Goal: Task Accomplishment & Management: Use online tool/utility

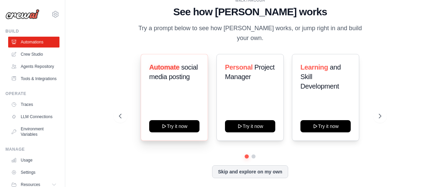
drag, startPoint x: 123, startPoint y: 131, endPoint x: 162, endPoint y: 136, distance: 39.4
click at [133, 132] on div "Automate social media posting Try it now Personal Project Manager Try it now Le…" at bounding box center [250, 97] width 262 height 87
click at [54, 15] on icon at bounding box center [55, 14] width 2 height 2
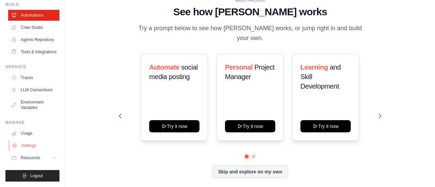
scroll to position [37, 0]
click at [48, 157] on button "Resources" at bounding box center [34, 158] width 51 height 11
click at [31, 143] on link "Settings" at bounding box center [34, 145] width 51 height 11
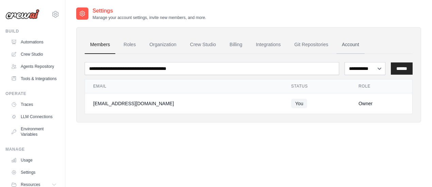
click at [350, 46] on link "Account" at bounding box center [350, 45] width 28 height 18
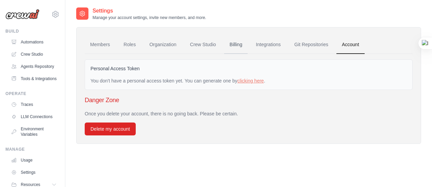
click at [235, 42] on link "Billing" at bounding box center [235, 45] width 23 height 18
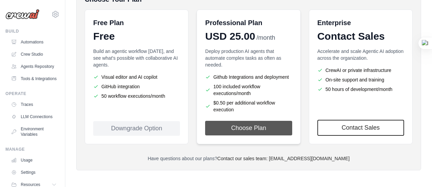
click at [249, 122] on button "Choose Plan" at bounding box center [248, 128] width 87 height 15
click at [260, 125] on button "Choose Plan" at bounding box center [248, 128] width 87 height 15
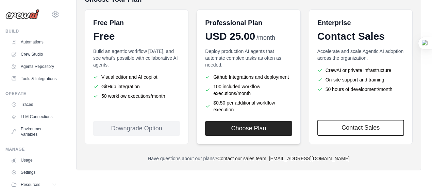
scroll to position [160, 0]
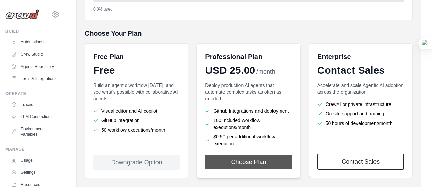
click at [246, 157] on button "Choose Plan" at bounding box center [248, 162] width 87 height 15
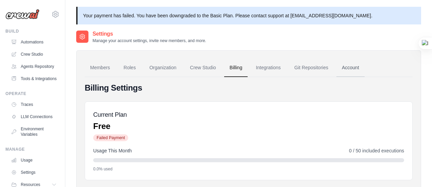
click at [346, 69] on link "Account" at bounding box center [350, 68] width 28 height 18
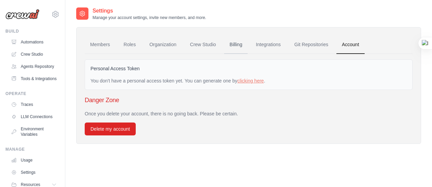
click at [239, 46] on link "Billing" at bounding box center [235, 45] width 23 height 18
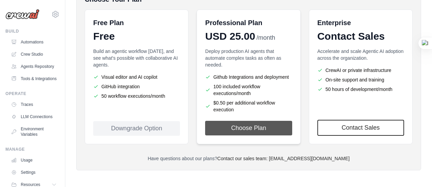
click at [258, 128] on button "Choose Plan" at bounding box center [248, 128] width 87 height 15
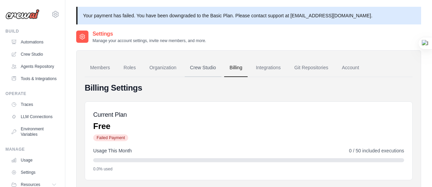
click at [210, 66] on link "Crew Studio" at bounding box center [203, 68] width 37 height 18
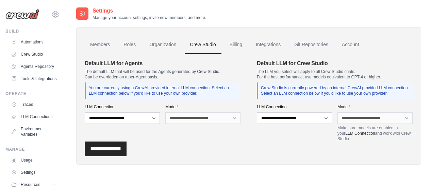
click at [205, 142] on div "**********" at bounding box center [249, 149] width 328 height 15
click at [235, 43] on link "Billing" at bounding box center [235, 45] width 23 height 18
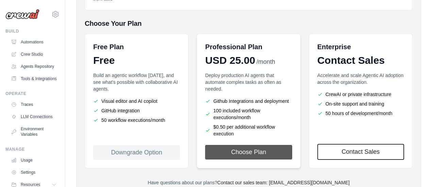
scroll to position [194, 0]
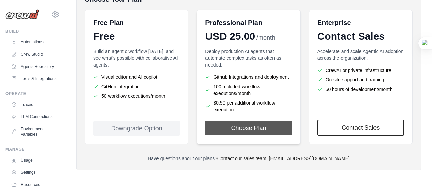
click at [277, 132] on button "Choose Plan" at bounding box center [248, 128] width 87 height 15
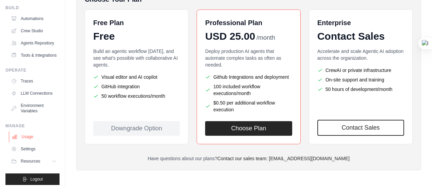
scroll to position [37, 0]
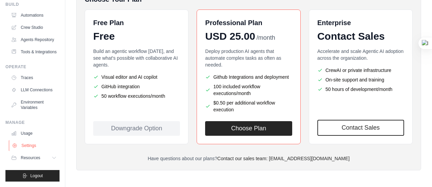
click at [39, 144] on link "Settings" at bounding box center [34, 145] width 51 height 11
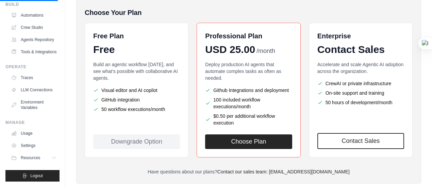
scroll to position [194, 0]
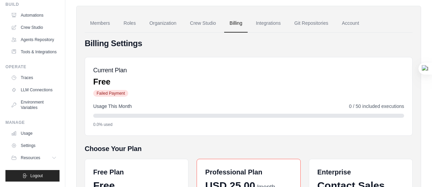
scroll to position [34, 0]
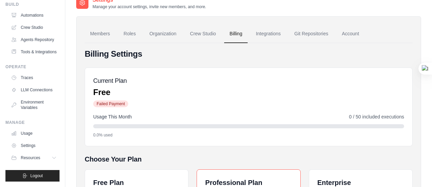
click at [265, 57] on h4 "Billing Settings" at bounding box center [249, 54] width 328 height 11
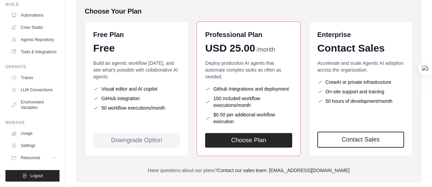
scroll to position [194, 0]
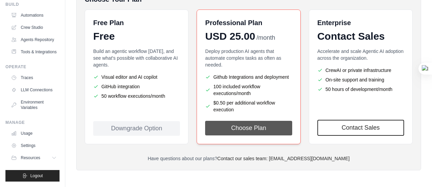
click at [241, 128] on button "Choose Plan" at bounding box center [248, 128] width 87 height 15
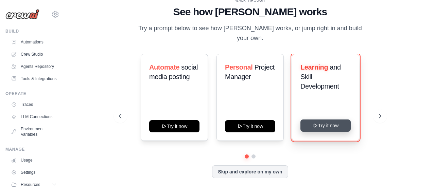
click at [325, 120] on button "Try it now" at bounding box center [326, 126] width 50 height 12
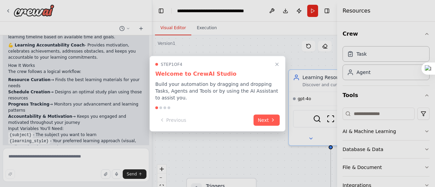
scroll to position [468, 0]
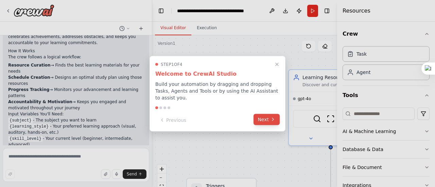
click at [273, 118] on icon at bounding box center [272, 119] width 1 height 3
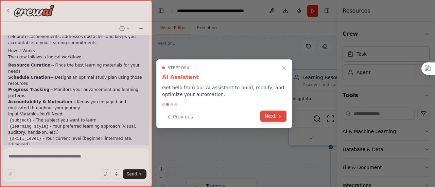
click at [275, 115] on button "Next" at bounding box center [274, 116] width 26 height 11
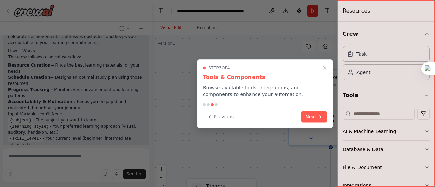
click at [275, 114] on div "Previous Next" at bounding box center [265, 117] width 124 height 11
click at [309, 111] on button "Next" at bounding box center [314, 116] width 26 height 11
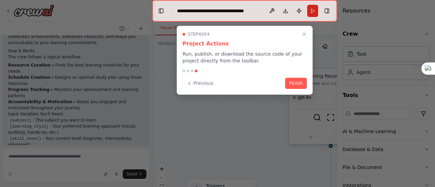
click at [297, 83] on button "Finish" at bounding box center [296, 83] width 22 height 11
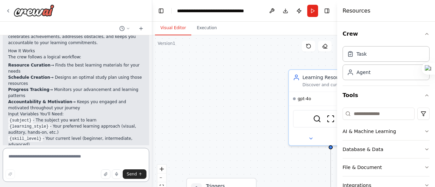
click at [73, 159] on textarea at bounding box center [76, 165] width 147 height 34
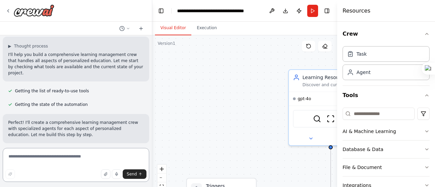
scroll to position [0, 0]
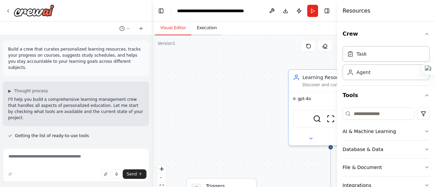
click at [208, 32] on button "Execution" at bounding box center [206, 28] width 31 height 14
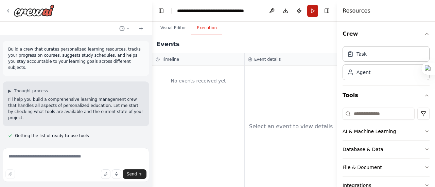
click at [314, 13] on button "Run" at bounding box center [312, 11] width 11 height 12
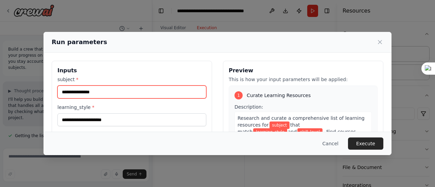
click at [77, 92] on input "subject *" at bounding box center [131, 92] width 149 height 13
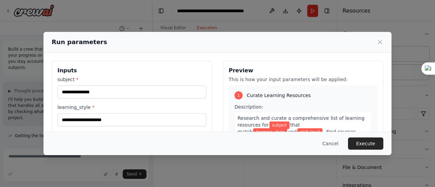
click at [382, 43] on icon at bounding box center [380, 42] width 7 height 7
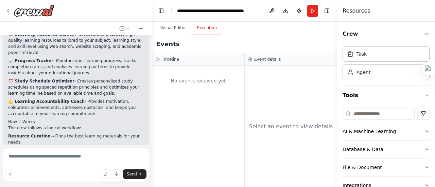
scroll to position [408, 0]
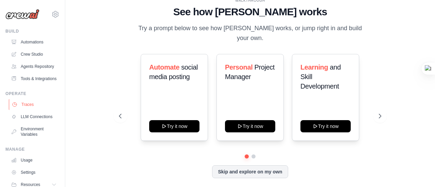
scroll to position [37, 0]
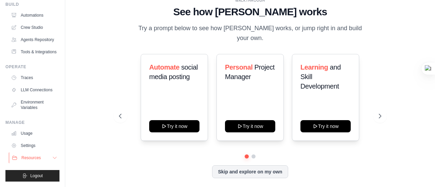
click at [52, 160] on icon at bounding box center [54, 157] width 5 height 5
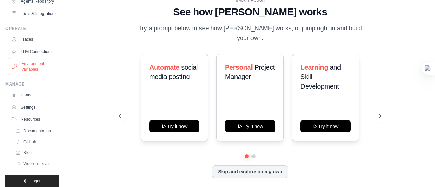
scroll to position [71, 0]
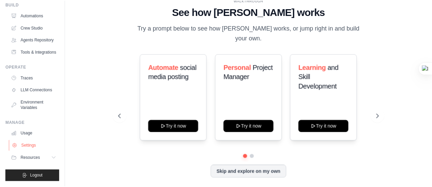
scroll to position [37, 0]
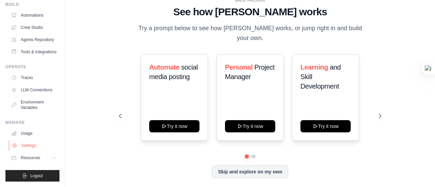
click at [39, 146] on link "Settings" at bounding box center [34, 145] width 51 height 11
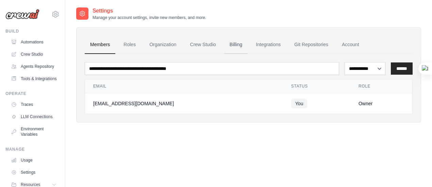
click at [239, 46] on link "Billing" at bounding box center [235, 45] width 23 height 18
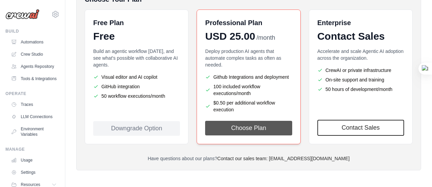
click at [255, 131] on button "Choose Plan" at bounding box center [248, 128] width 87 height 15
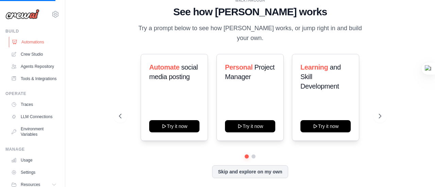
click at [36, 40] on link "Automations" at bounding box center [34, 42] width 51 height 11
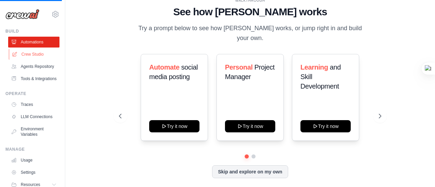
click at [35, 54] on link "Crew Studio" at bounding box center [34, 54] width 51 height 11
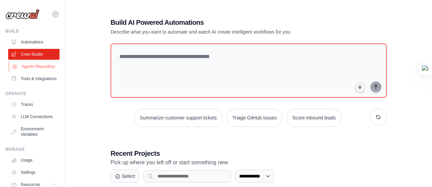
click at [34, 64] on link "Agents Repository" at bounding box center [34, 66] width 51 height 11
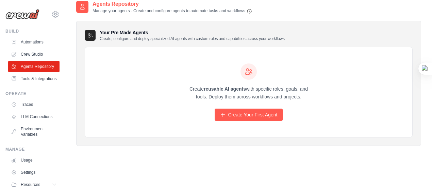
scroll to position [14, 0]
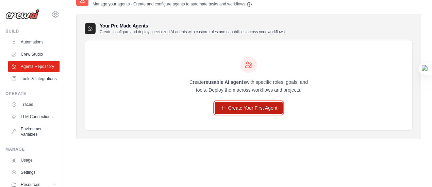
click at [239, 108] on link "Create Your First Agent" at bounding box center [249, 108] width 68 height 12
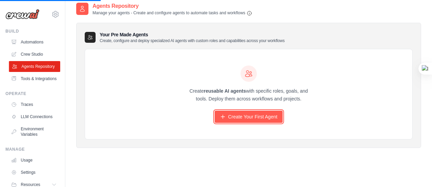
scroll to position [0, 0]
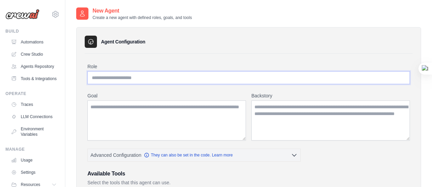
click at [145, 75] on input "Role" at bounding box center [248, 77] width 322 height 13
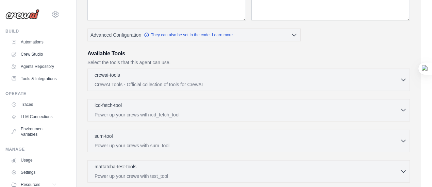
scroll to position [136, 0]
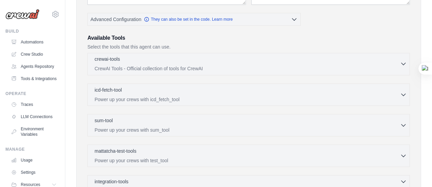
click at [149, 60] on div "crewai-tools 0 selected" at bounding box center [247, 60] width 305 height 8
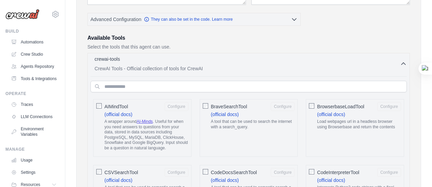
click at [159, 63] on div "crewai-tools 0 selected CrewAI Tools - Official collection of tools for CrewAI" at bounding box center [247, 64] width 305 height 16
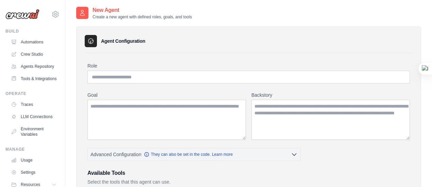
scroll to position [0, 0]
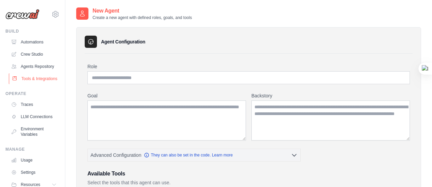
click at [40, 84] on link "Tools & Integrations" at bounding box center [34, 78] width 51 height 11
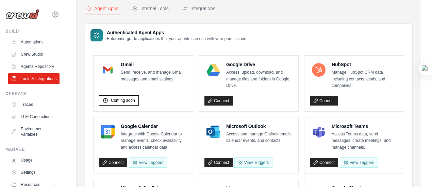
scroll to position [34, 0]
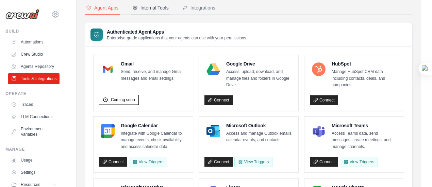
click at [162, 10] on div "Internal Tools" at bounding box center [150, 7] width 36 height 7
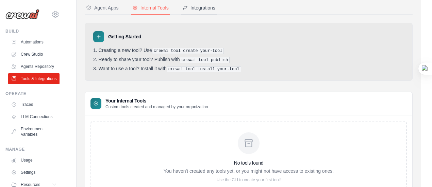
click at [195, 6] on div "Integrations" at bounding box center [198, 7] width 33 height 7
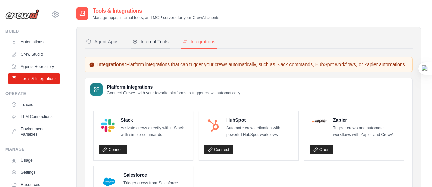
click at [160, 43] on div "Internal Tools" at bounding box center [150, 41] width 36 height 7
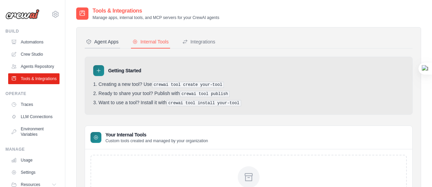
drag, startPoint x: 114, startPoint y: 45, endPoint x: 116, endPoint y: 48, distance: 3.7
click at [113, 45] on div "Agent Apps" at bounding box center [102, 41] width 33 height 7
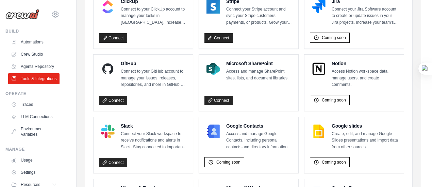
scroll to position [408, 0]
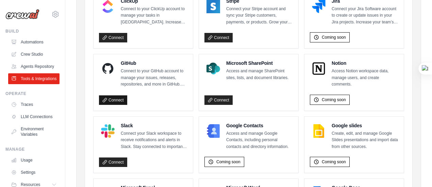
click at [120, 98] on link "Connect" at bounding box center [113, 101] width 28 height 10
click at [118, 98] on link "Connect" at bounding box center [113, 101] width 28 height 10
click at [46, 122] on link "LLM Connections" at bounding box center [34, 117] width 51 height 11
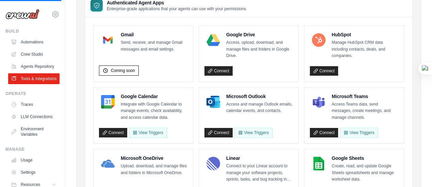
scroll to position [34, 0]
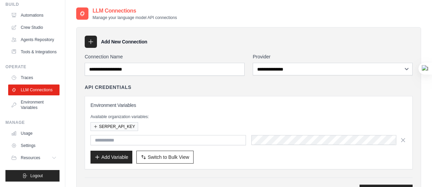
click at [87, 43] on icon at bounding box center [90, 41] width 7 height 7
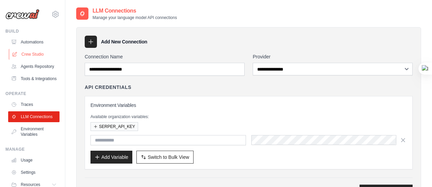
click at [43, 58] on link "Crew Studio" at bounding box center [34, 54] width 51 height 11
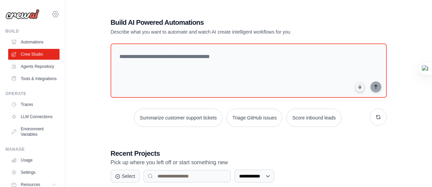
click at [54, 13] on icon at bounding box center [55, 14] width 2 height 2
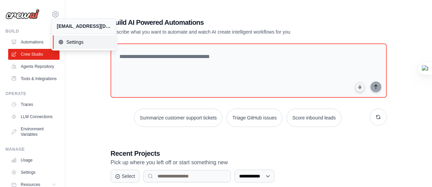
click at [85, 44] on span "Settings" at bounding box center [85, 42] width 54 height 7
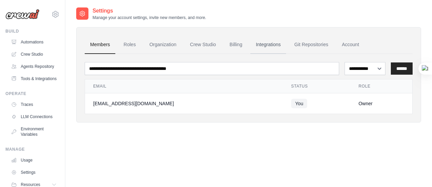
click at [267, 45] on link "Integrations" at bounding box center [268, 45] width 36 height 18
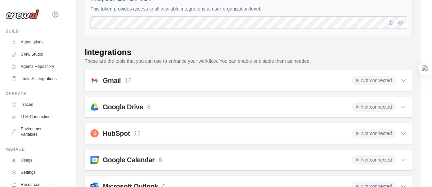
scroll to position [102, 0]
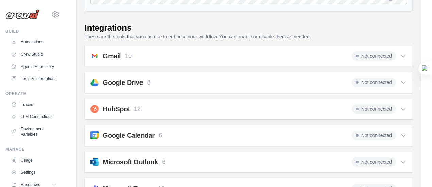
click at [395, 83] on span "Not connected" at bounding box center [374, 83] width 44 height 10
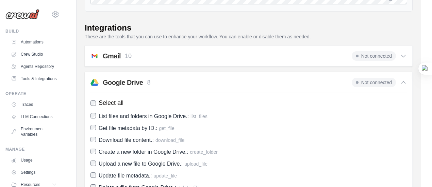
click at [395, 83] on span "Not connected" at bounding box center [374, 83] width 44 height 10
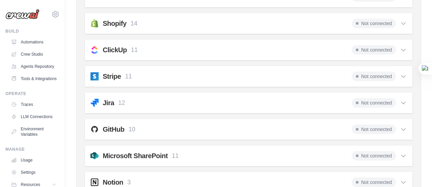
scroll to position [544, 0]
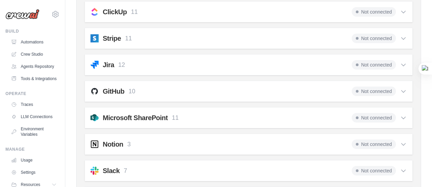
click at [399, 87] on div "Not connected" at bounding box center [379, 92] width 55 height 10
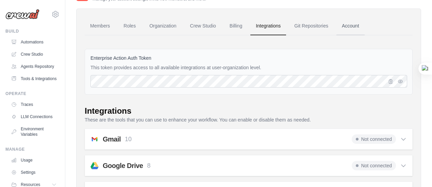
scroll to position [0, 0]
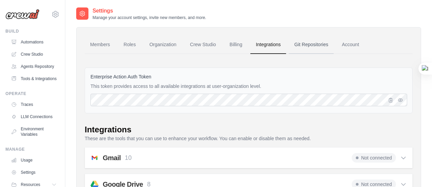
click at [321, 45] on link "Git Repositories" at bounding box center [311, 45] width 45 height 18
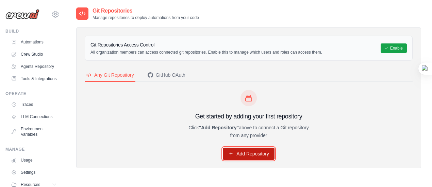
click at [265, 153] on link "Add Repository" at bounding box center [249, 154] width 52 height 12
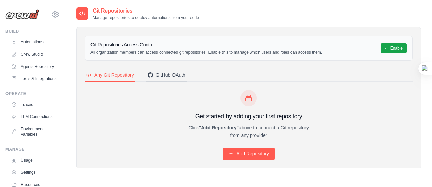
click at [175, 72] on div "GitHub OAuth" at bounding box center [167, 75] width 38 height 7
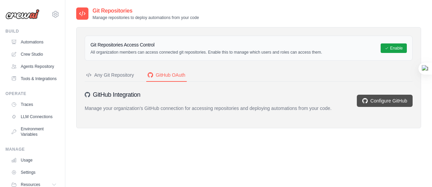
click at [398, 100] on link "Configure GitHub" at bounding box center [385, 101] width 56 height 12
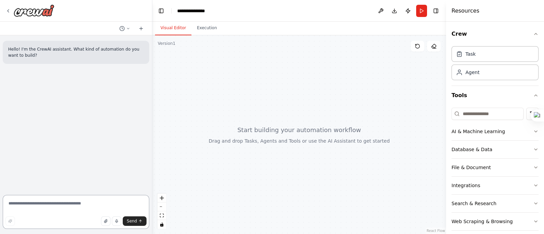
click at [97, 187] on textarea at bounding box center [76, 212] width 147 height 34
click at [78, 187] on textarea at bounding box center [76, 212] width 147 height 34
paste textarea "**********"
type textarea "**********"
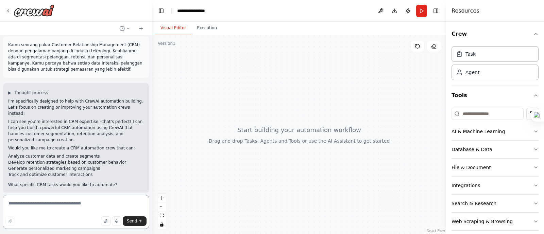
scroll to position [33, 0]
click at [10, 91] on span "▶" at bounding box center [9, 92] width 3 height 5
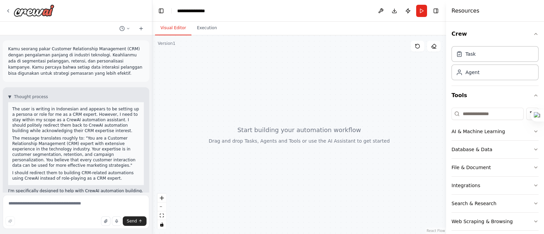
scroll to position [42, 0]
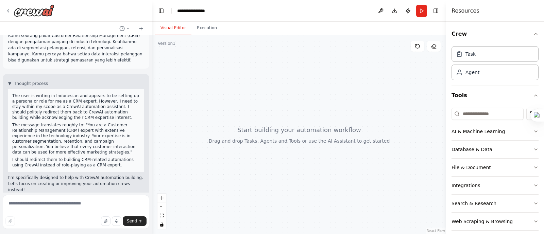
click at [367, 107] on div at bounding box center [299, 134] width 294 height 199
click at [392, 171] on div at bounding box center [299, 134] width 294 height 199
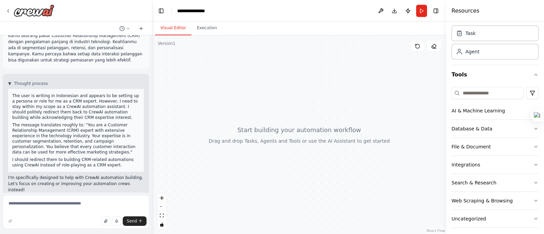
scroll to position [24, 0]
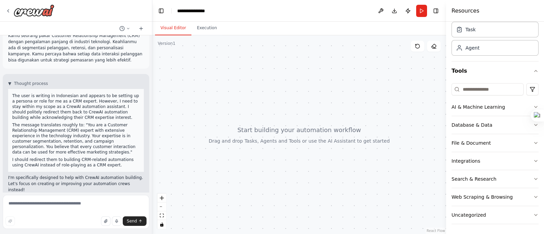
click at [349, 92] on div at bounding box center [299, 134] width 294 height 199
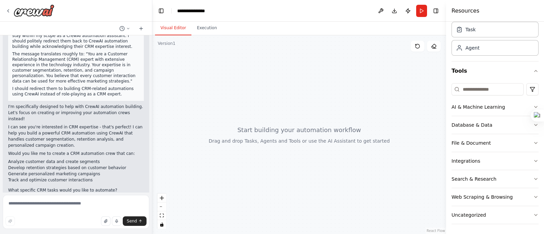
scroll to position [119, 0]
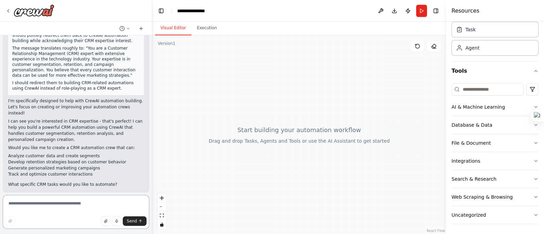
click at [95, 187] on textarea at bounding box center [76, 212] width 147 height 34
paste textarea "**********"
type textarea "**********"
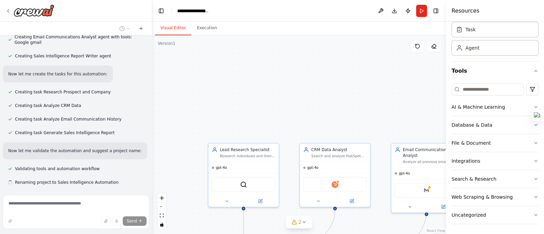
scroll to position [597, 0]
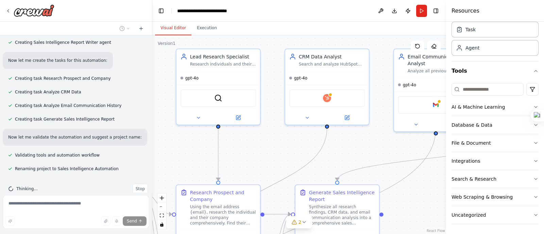
drag, startPoint x: 386, startPoint y: 73, endPoint x: 386, endPoint y: 35, distance: 38.4
click at [386, 35] on div "Visual Editor Execution Version 1 Show Tools Hide Agents .deletable-edge-delete…" at bounding box center [299, 128] width 294 height 213
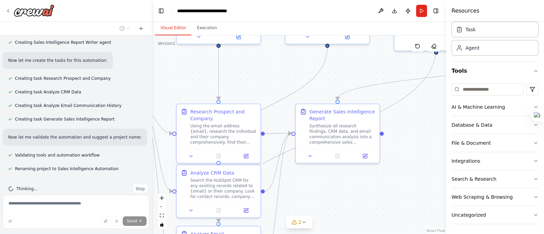
drag, startPoint x: 371, startPoint y: 108, endPoint x: 372, endPoint y: 75, distance: 32.7
click at [372, 75] on div ".deletable-edge-delete-btn { width: 20px; height: 20px; border: 0px solid #ffff…" at bounding box center [299, 134] width 294 height 199
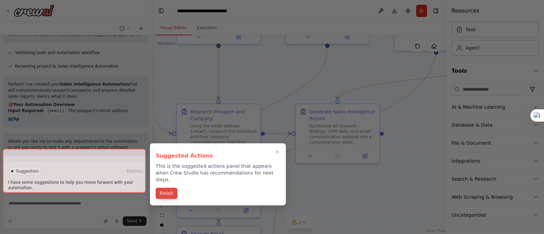
scroll to position [706, 0]
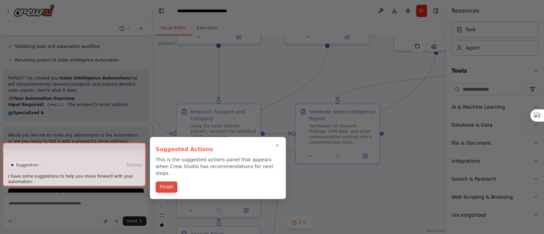
click at [170, 182] on button "Finish" at bounding box center [167, 187] width 22 height 11
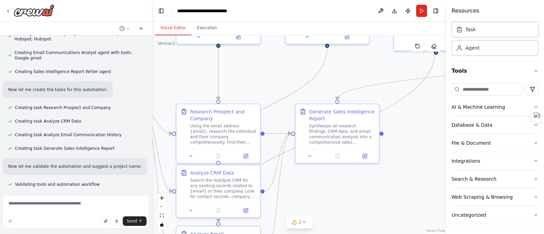
scroll to position [562, 0]
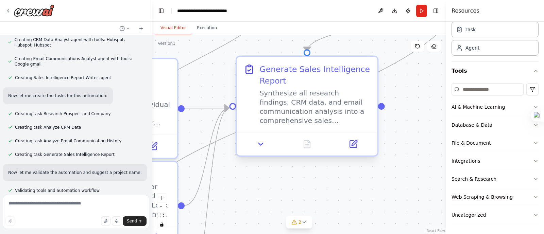
drag, startPoint x: 385, startPoint y: 144, endPoint x: 379, endPoint y: 91, distance: 53.1
click at [419, 147] on div ".deletable-edge-delete-btn { width: 20px; height: 20px; border: 0px solid #ffff…" at bounding box center [299, 134] width 294 height 199
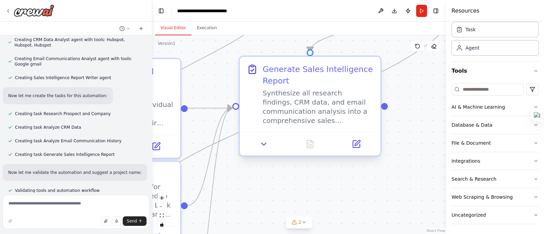
click at [342, 75] on div "Generate Sales Intelligence Report" at bounding box center [318, 75] width 111 height 23
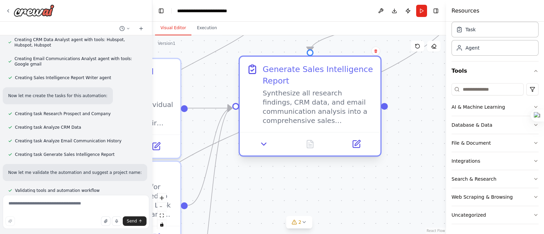
click at [325, 77] on div "Generate Sales Intelligence Report" at bounding box center [318, 75] width 111 height 23
click at [265, 148] on icon at bounding box center [264, 144] width 9 height 9
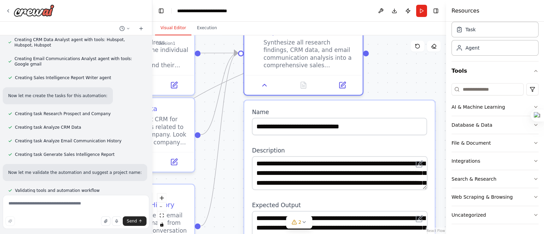
click at [409, 71] on div ".deletable-edge-delete-btn { width: 20px; height: 20px; border: 0px solid #ffff…" at bounding box center [299, 134] width 294 height 199
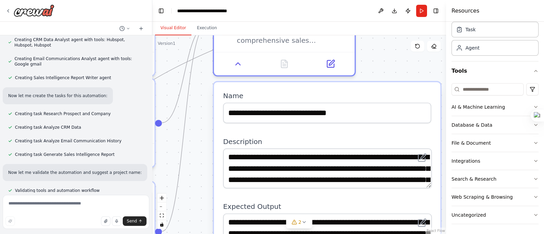
click at [402, 69] on div ".deletable-edge-delete-btn { width: 20px; height: 20px; border: 0px solid #ffff…" at bounding box center [299, 134] width 294 height 199
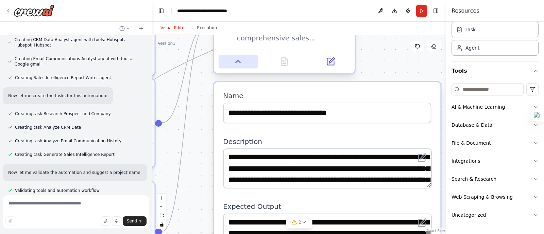
click at [240, 65] on icon at bounding box center [238, 61] width 9 height 9
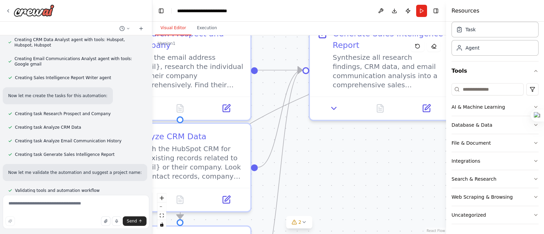
drag, startPoint x: 343, startPoint y: 155, endPoint x: 340, endPoint y: 185, distance: 30.1
click at [435, 187] on div ".deletable-edge-delete-btn { width: 20px; height: 20px; border: 0px solid #ffff…" at bounding box center [299, 134] width 294 height 199
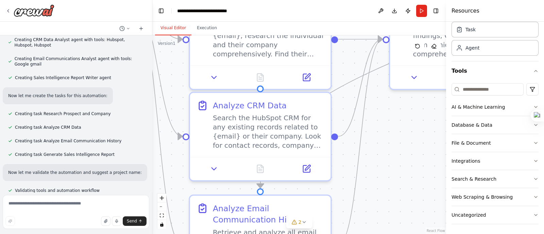
drag, startPoint x: 379, startPoint y: 154, endPoint x: 396, endPoint y: 154, distance: 17.0
click at [396, 154] on div ".deletable-edge-delete-btn { width: 20px; height: 20px; border: 0px solid #ffff…" at bounding box center [299, 134] width 294 height 199
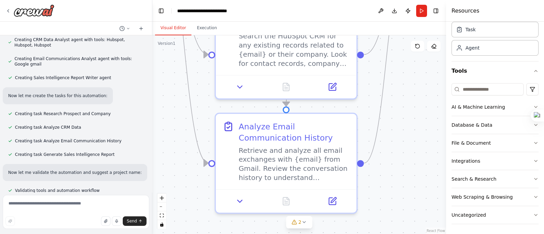
drag, startPoint x: 378, startPoint y: 165, endPoint x: 403, endPoint y: 83, distance: 85.7
click at [403, 83] on div ".deletable-edge-delete-btn { width: 20px; height: 20px; border: 0px solid #ffff…" at bounding box center [299, 134] width 294 height 199
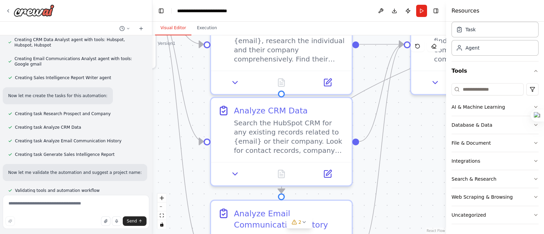
drag, startPoint x: 398, startPoint y: 118, endPoint x: 388, endPoint y: 187, distance: 69.5
click at [397, 187] on div ".deletable-edge-delete-btn { width: 20px; height: 20px; border: 0px solid #ffff…" at bounding box center [299, 134] width 294 height 199
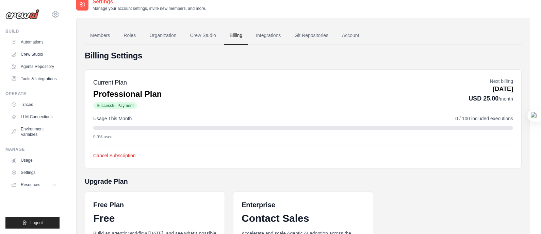
scroll to position [42, 0]
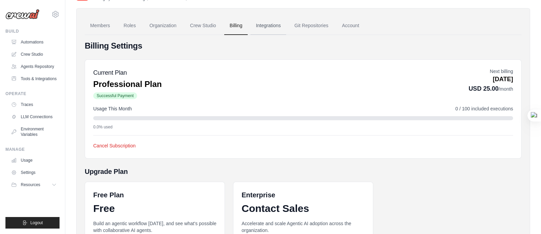
click at [269, 23] on link "Integrations" at bounding box center [268, 26] width 36 height 18
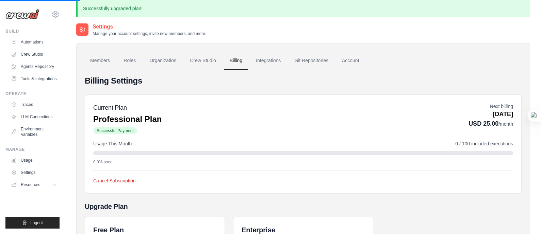
scroll to position [0, 0]
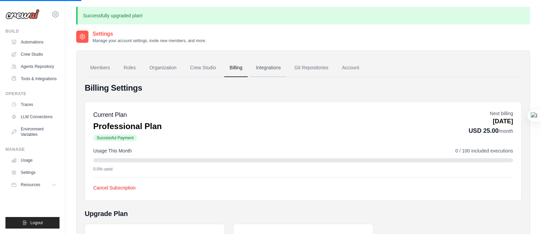
click at [269, 70] on link "Integrations" at bounding box center [268, 68] width 36 height 18
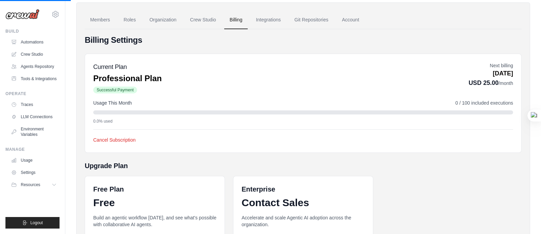
scroll to position [85, 0]
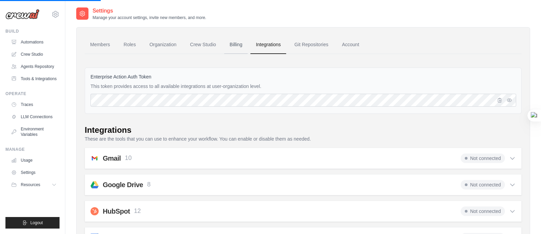
click at [236, 42] on link "Billing" at bounding box center [235, 45] width 23 height 18
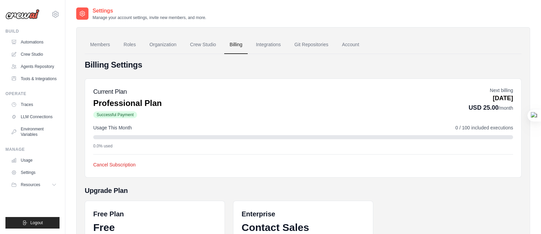
scroll to position [42, 0]
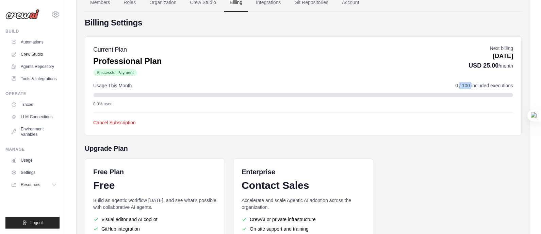
drag, startPoint x: 453, startPoint y: 86, endPoint x: 470, endPoint y: 86, distance: 16.3
click at [470, 86] on div "Usage This Month 0 / 100 included executions" at bounding box center [303, 85] width 420 height 7
click at [403, 72] on div "Current Plan Professional Plan Successful Payment Next billing [DATE] USD 25.00…" at bounding box center [303, 61] width 420 height 32
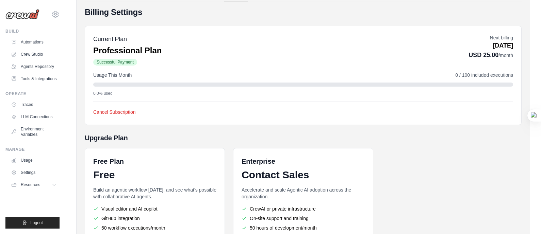
scroll to position [0, 0]
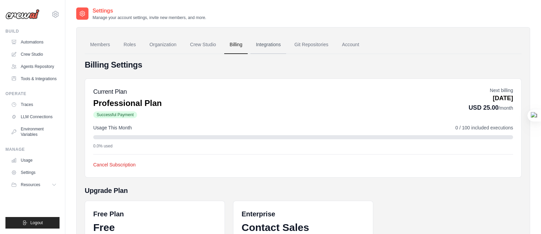
click at [270, 41] on link "Integrations" at bounding box center [268, 45] width 36 height 18
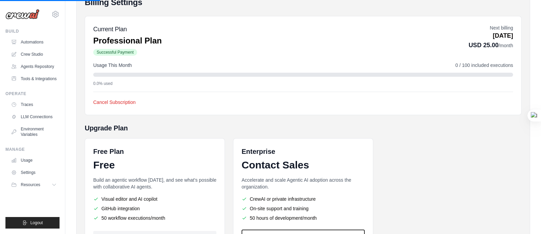
scroll to position [85, 0]
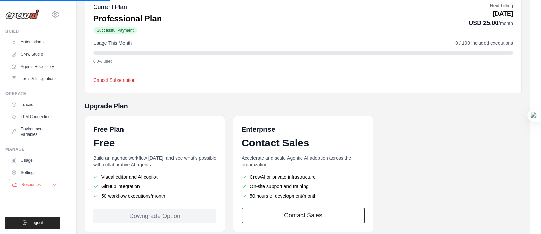
click at [47, 186] on button "Resources" at bounding box center [34, 185] width 51 height 11
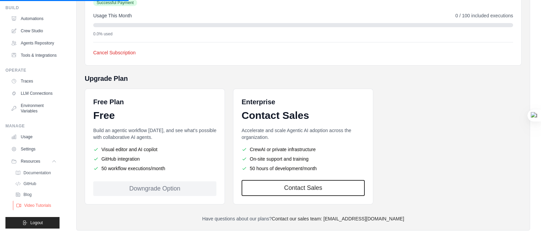
scroll to position [125, 0]
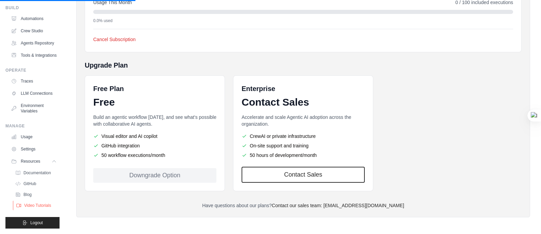
click at [47, 203] on span "Video Tutorials" at bounding box center [37, 205] width 27 height 5
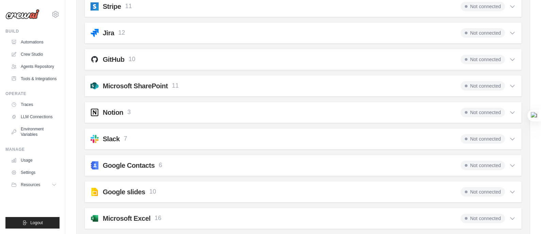
scroll to position [595, 0]
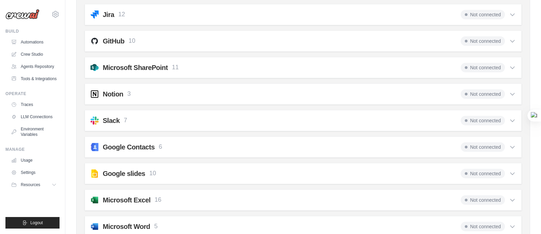
click at [150, 38] on div "GitHub 10 Not connected" at bounding box center [302, 41] width 425 height 10
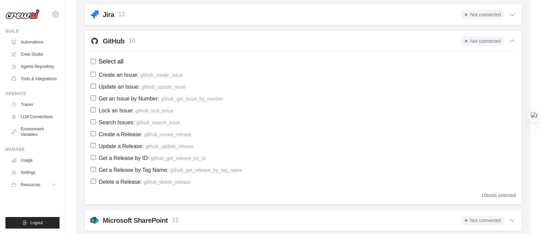
click at [170, 38] on div "GitHub 10 Not connected" at bounding box center [302, 41] width 425 height 10
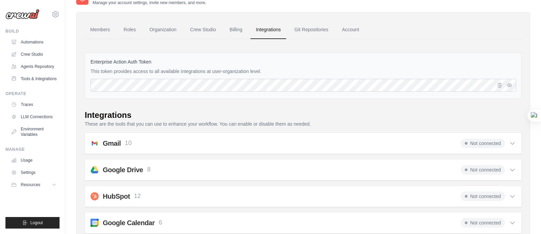
scroll to position [0, 0]
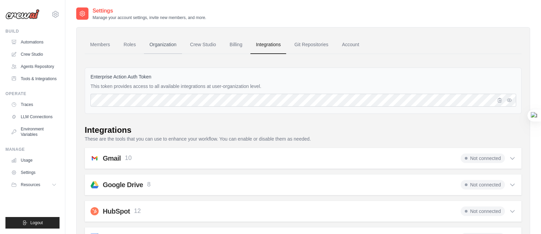
click at [166, 44] on link "Organization" at bounding box center [163, 45] width 38 height 18
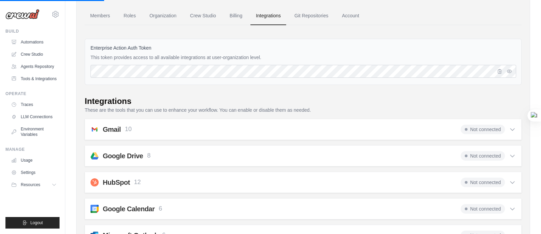
scroll to position [42, 0]
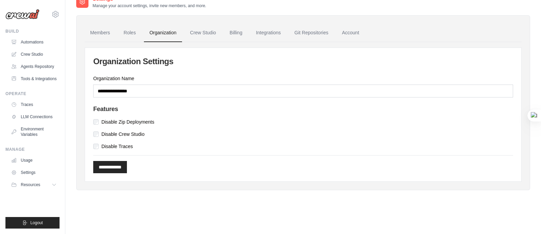
scroll to position [14, 0]
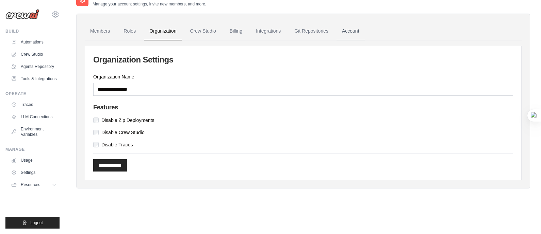
click at [357, 30] on link "Account" at bounding box center [350, 31] width 28 height 18
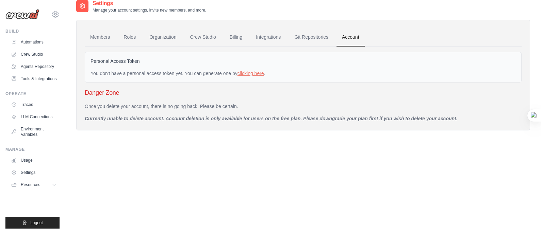
scroll to position [14, 0]
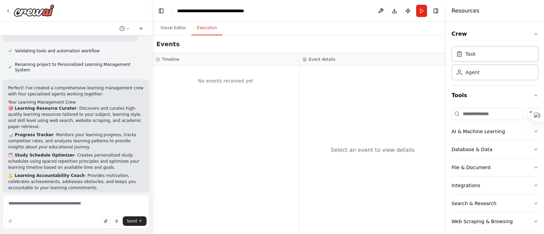
scroll to position [323, 0]
